Goal: Check status: Check status

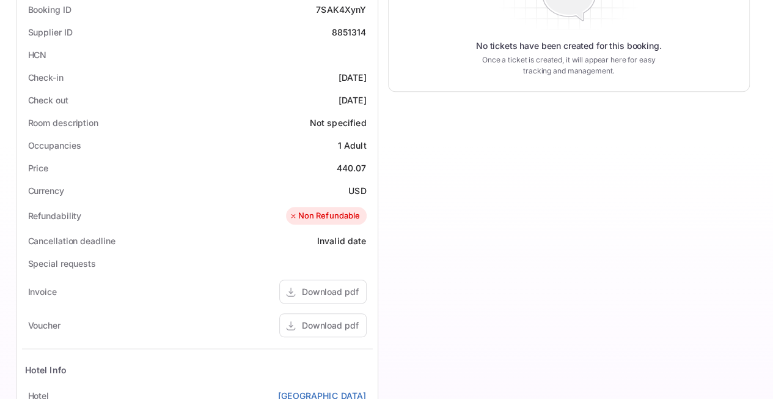
scroll to position [306, 0]
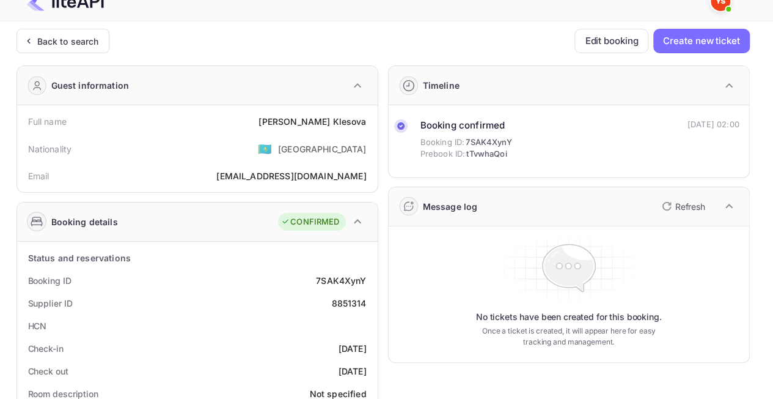
scroll to position [0, 0]
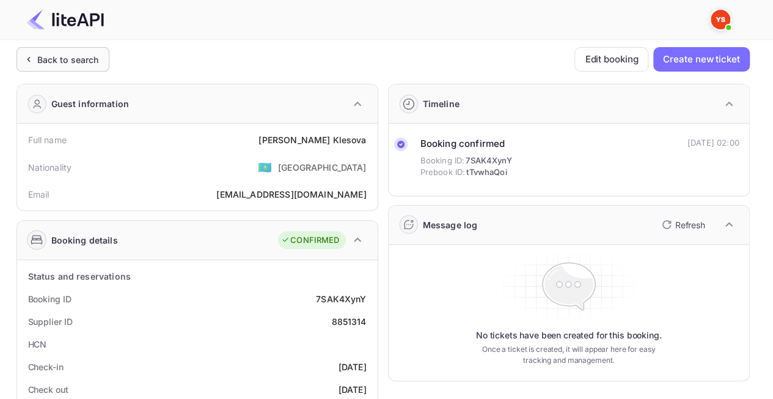
click at [62, 55] on div "Back to search" at bounding box center [68, 59] width 62 height 13
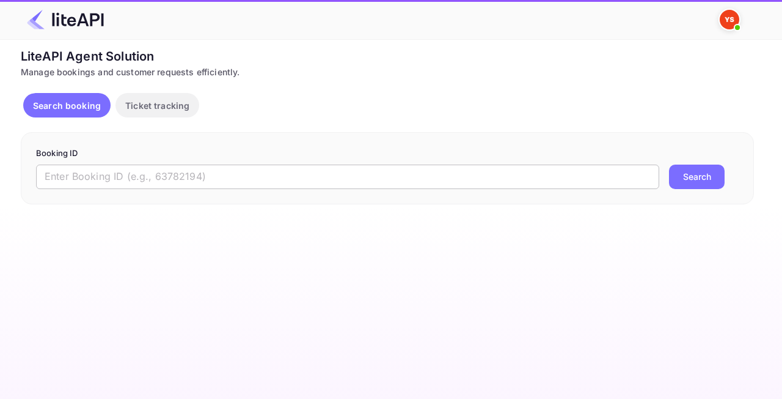
click at [163, 177] on input "text" at bounding box center [348, 176] width 624 height 24
paste input "8862082"
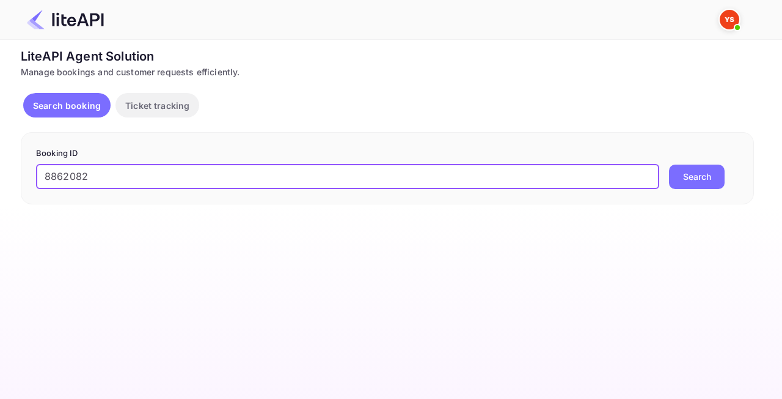
type input "8862082"
click at [695, 179] on button "Search" at bounding box center [697, 176] width 56 height 24
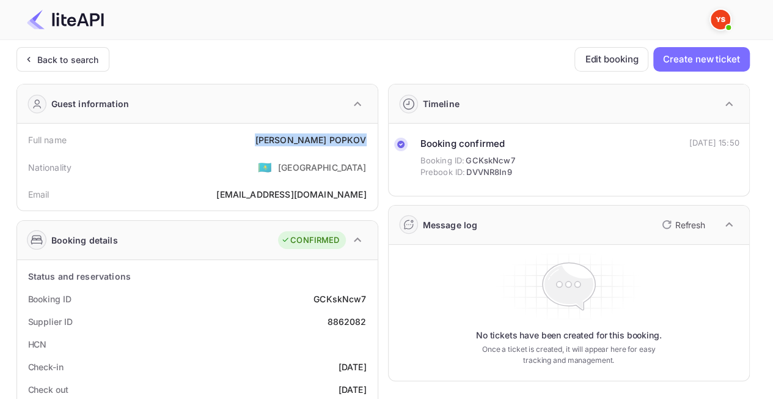
drag, startPoint x: 372, startPoint y: 133, endPoint x: 268, endPoint y: 134, distance: 103.9
click at [268, 134] on div "Full name [PERSON_NAME]" at bounding box center [197, 139] width 351 height 23
copy div "[PERSON_NAME]"
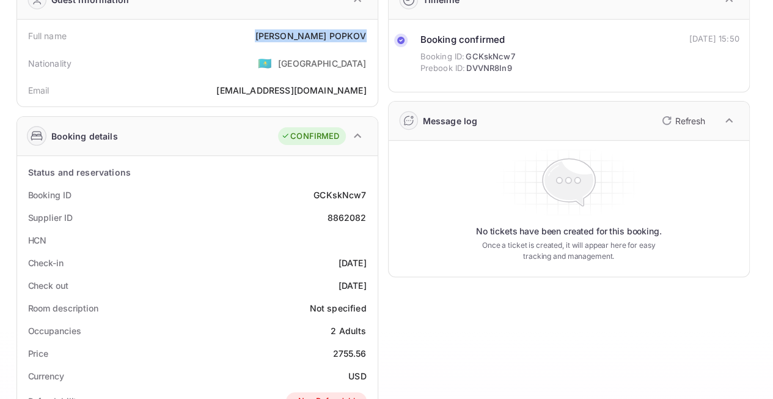
scroll to position [245, 0]
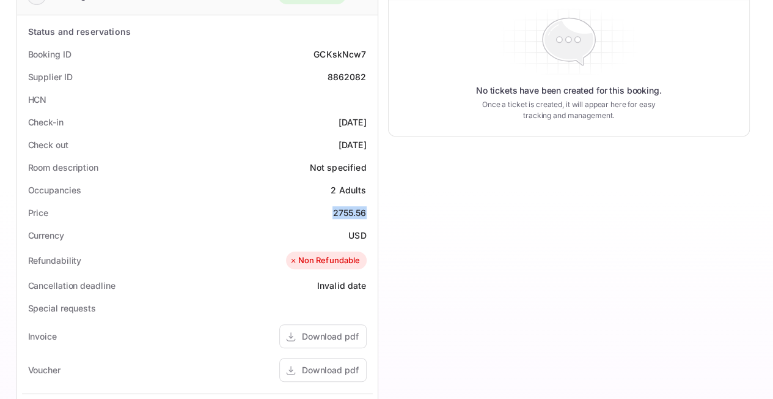
drag, startPoint x: 364, startPoint y: 213, endPoint x: 323, endPoint y: 212, distance: 41.6
click at [323, 212] on div "Price 2755.56" at bounding box center [197, 212] width 351 height 23
copy div "2755.56"
